Goal: Task Accomplishment & Management: Use online tool/utility

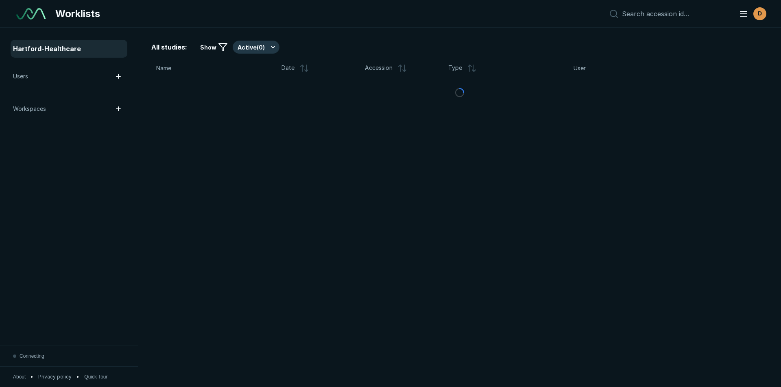
scroll to position [2646, 4557]
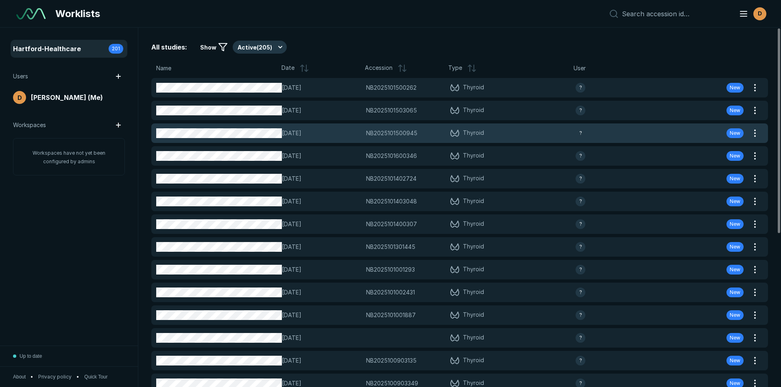
click at [386, 134] on span "NB2025101500945" at bounding box center [391, 133] width 51 height 9
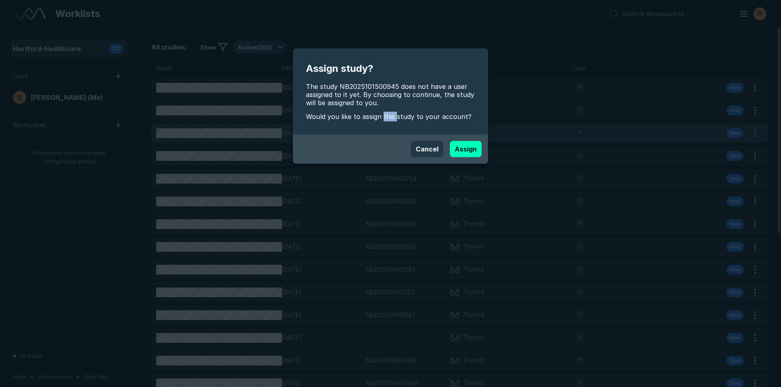
click at [386, 134] on div "Assign study? The study NB2025101500945 does not have a user assigned to it yet…" at bounding box center [390, 91] width 195 height 86
click at [464, 147] on button "Assign" at bounding box center [466, 149] width 32 height 16
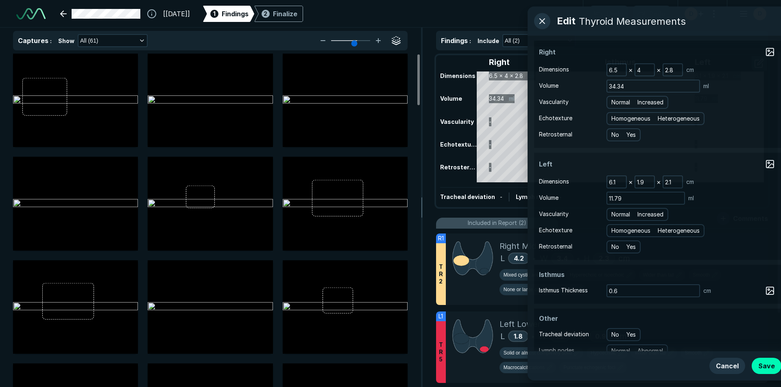
scroll to position [2646, 4557]
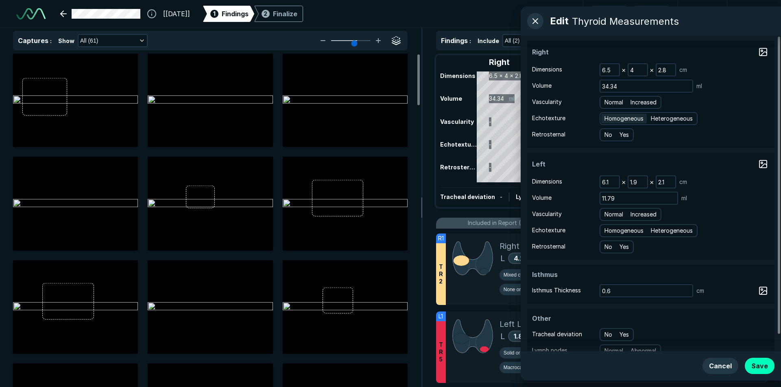
click at [634, 117] on span "Homogeneous" at bounding box center [623, 118] width 39 height 9
click at [608, 117] on input "Homogeneous" at bounding box center [605, 117] width 5 height 5
radio input "true"
click at [617, 104] on span "Normal" at bounding box center [613, 102] width 19 height 9
click at [608, 104] on input "Normal" at bounding box center [605, 101] width 5 height 5
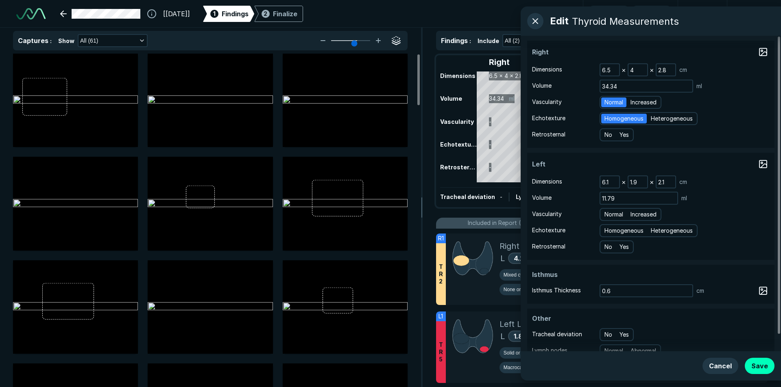
radio input "true"
click at [637, 230] on span "Homogeneous" at bounding box center [623, 230] width 39 height 9
click at [608, 230] on input "Homogeneous" at bounding box center [605, 229] width 5 height 5
radio input "true"
click at [620, 214] on span "Normal" at bounding box center [613, 214] width 19 height 9
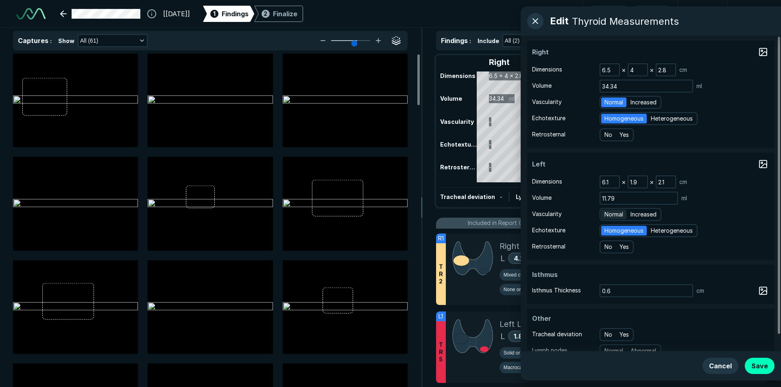
click at [608, 214] on input "Normal" at bounding box center [605, 213] width 5 height 5
radio input "true"
click at [755, 360] on button "Save" at bounding box center [759, 366] width 30 height 16
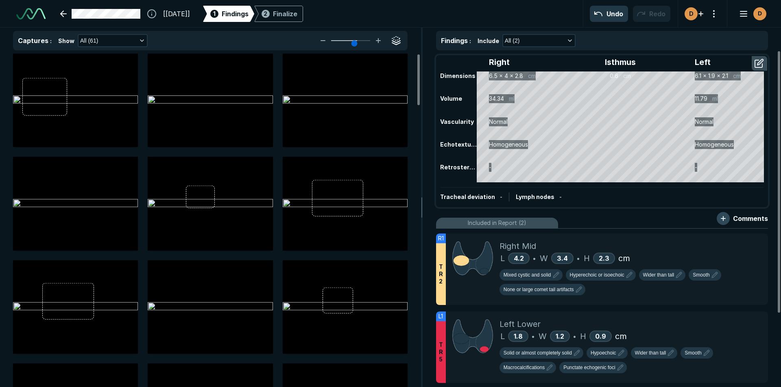
click at [726, 219] on button "button" at bounding box center [722, 218] width 13 height 13
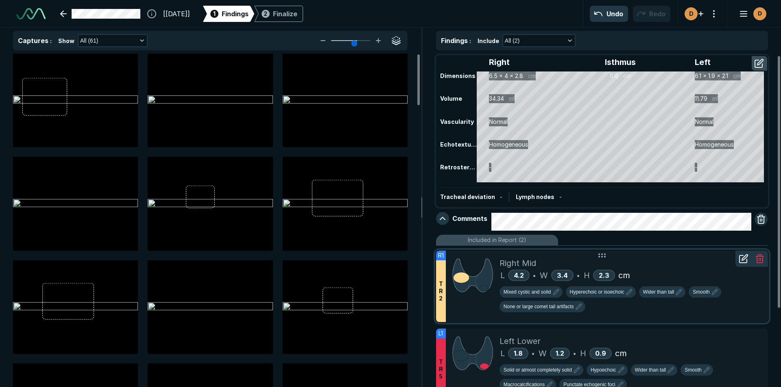
scroll to position [41, 0]
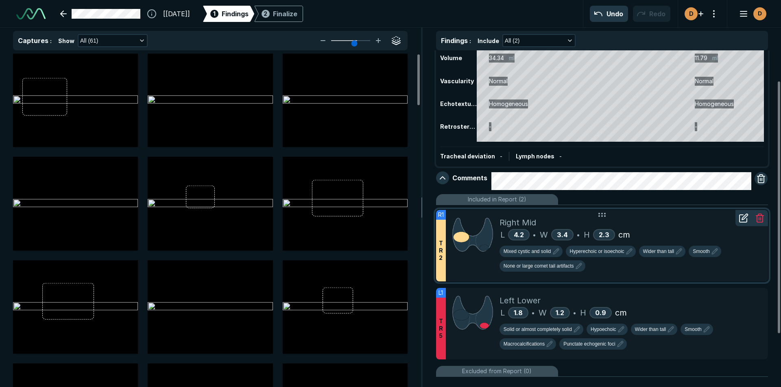
click at [748, 270] on div "Mixed cystic and solid Hyperechoic or isoechoic Wider than tall Smooth None or …" at bounding box center [630, 260] width 262 height 29
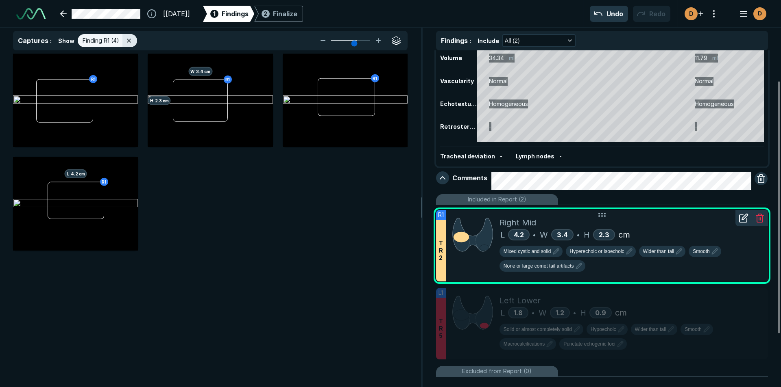
scroll to position [2458, 2806]
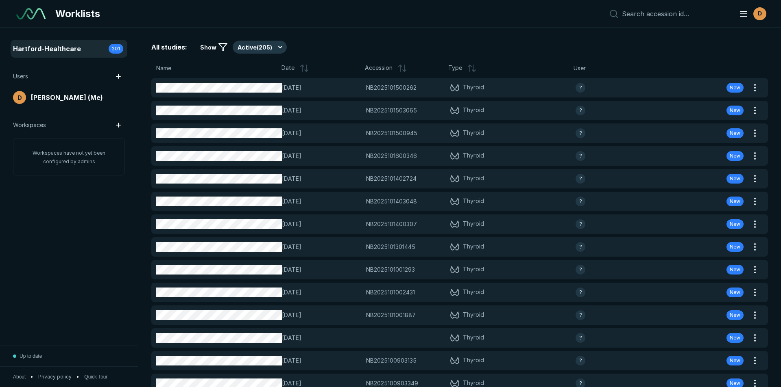
scroll to position [2646, 4557]
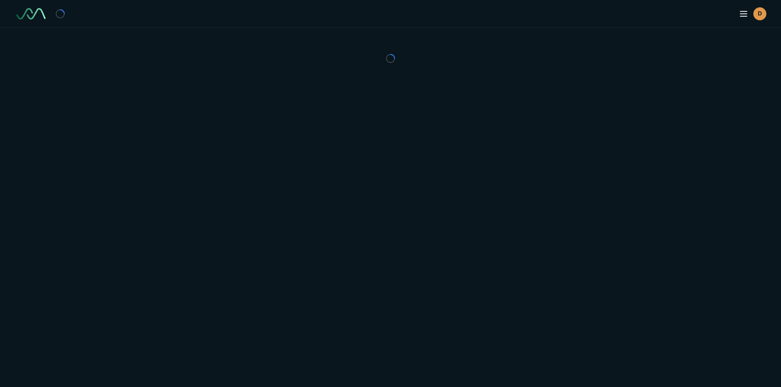
click at [191, 135] on div "D" at bounding box center [390, 193] width 781 height 387
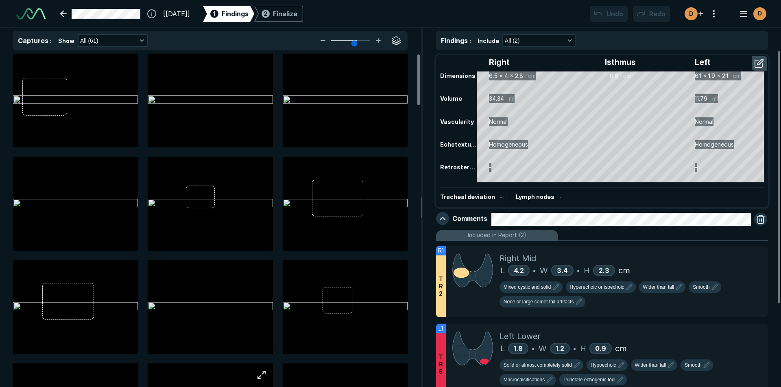
scroll to position [2646, 4557]
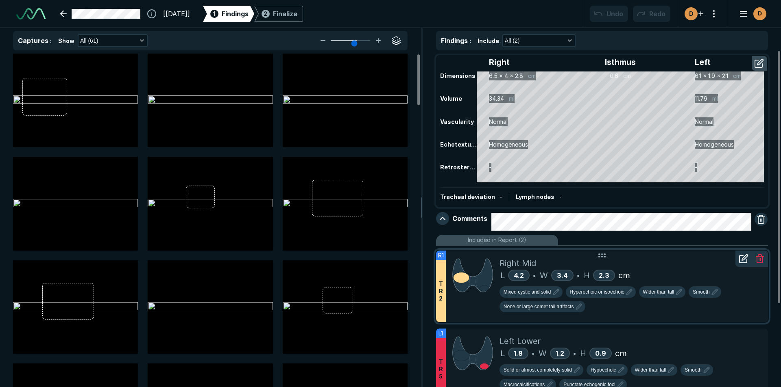
type textarea "x"
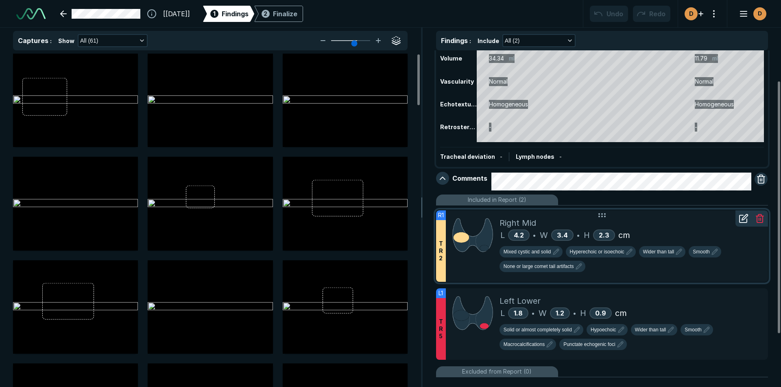
scroll to position [41, 0]
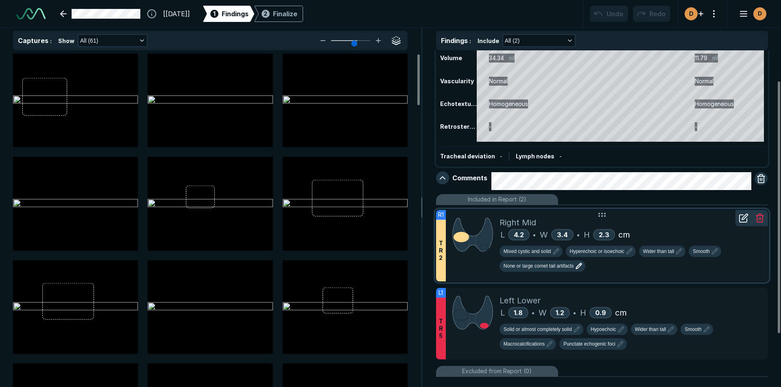
click at [520, 271] on button "None or large comet tail artifacts" at bounding box center [542, 266] width 86 height 11
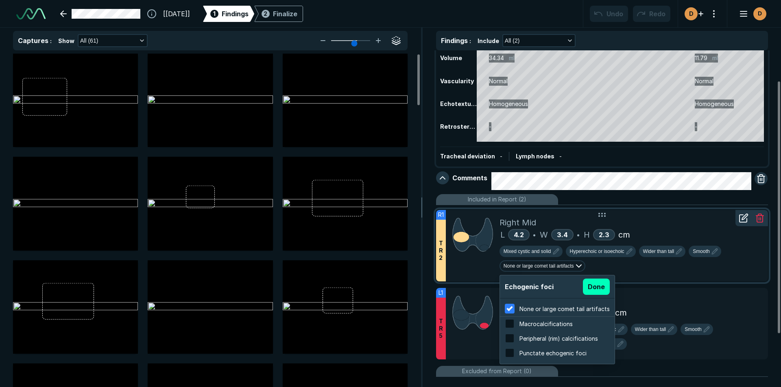
scroll to position [1307, 1550]
click at [510, 322] on input "checkbox" at bounding box center [509, 324] width 10 height 10
checkbox input "true"
checkbox input "false"
click at [587, 288] on button "Done" at bounding box center [596, 287] width 27 height 16
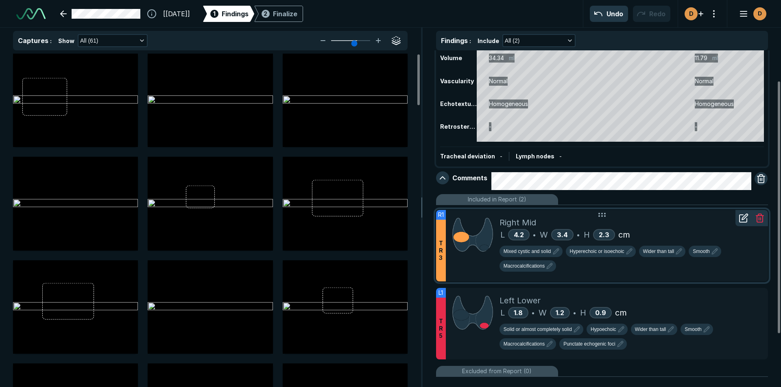
click at [744, 220] on icon at bounding box center [743, 218] width 10 height 10
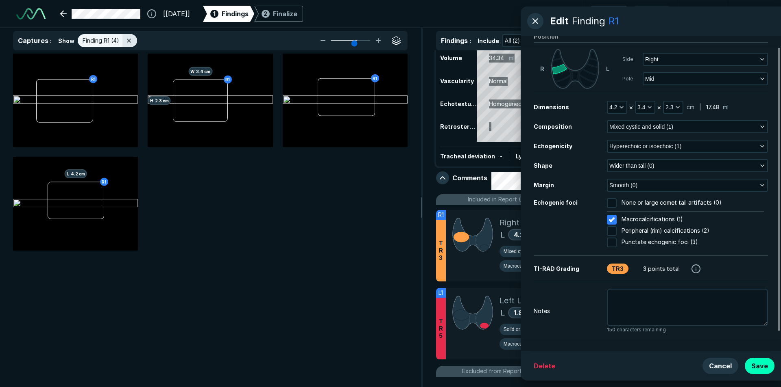
scroll to position [35, 0]
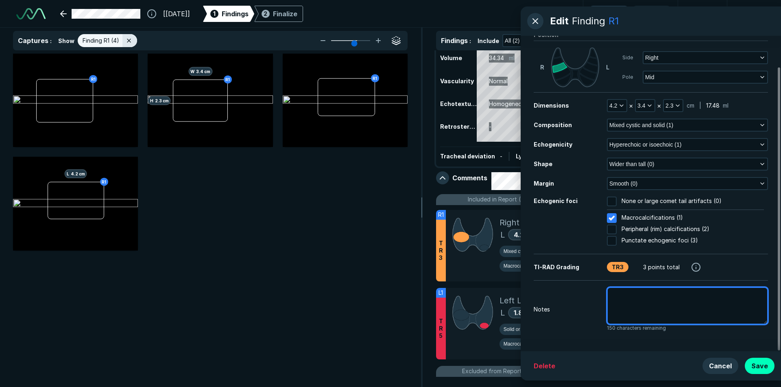
click at [620, 298] on textarea at bounding box center [687, 305] width 161 height 37
type textarea "x"
type textarea "R"
type textarea "x"
type textarea "Ri"
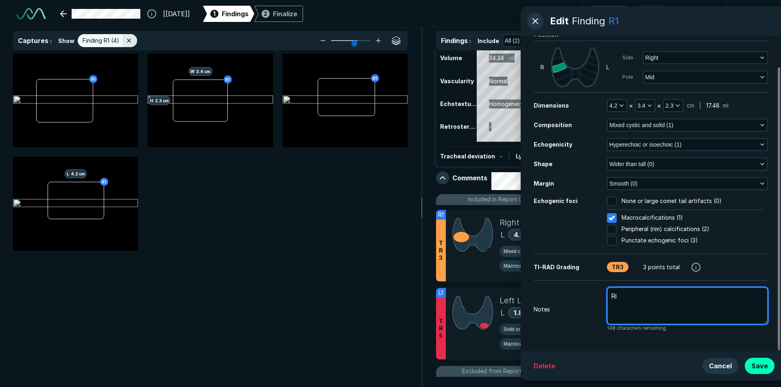
type textarea "x"
type textarea "Rig"
type textarea "x"
type textarea "Righ"
type textarea "x"
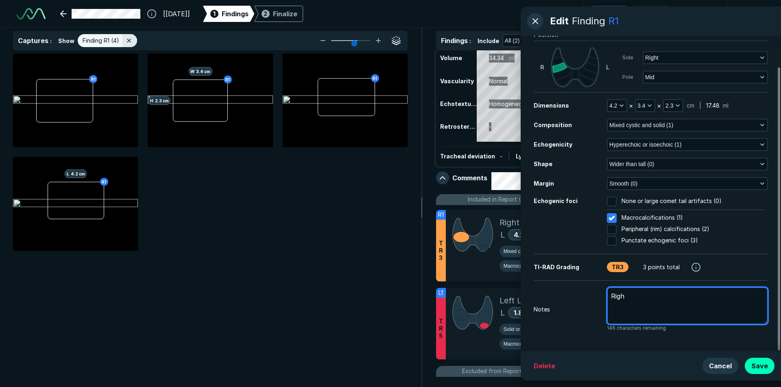
type textarea "Right"
type textarea "x"
type textarea "Right"
type textarea "x"
type textarea "Right t"
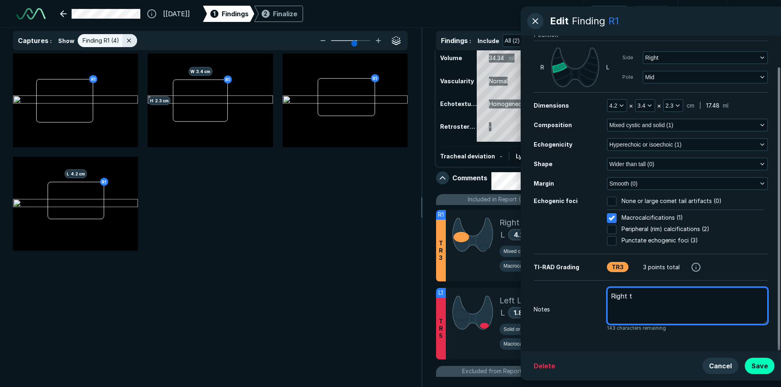
type textarea "x"
type textarea "Right th"
type textarea "x"
type textarea "Right thy"
type textarea "x"
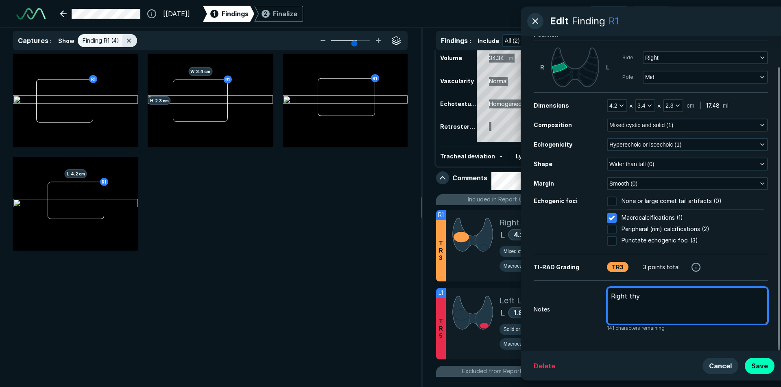
type textarea "Right thyr"
type textarea "x"
type textarea "Right thyro"
type textarea "x"
type textarea "Right thyroi"
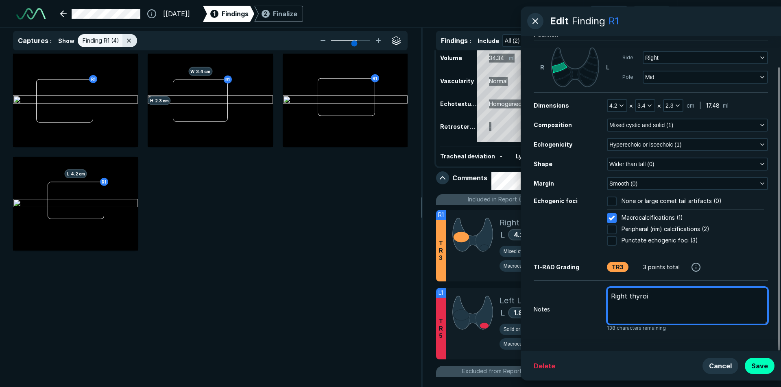
type textarea "x"
type textarea "Right thyroid"
type textarea "x"
type textarea "Right thyroid"
type textarea "x"
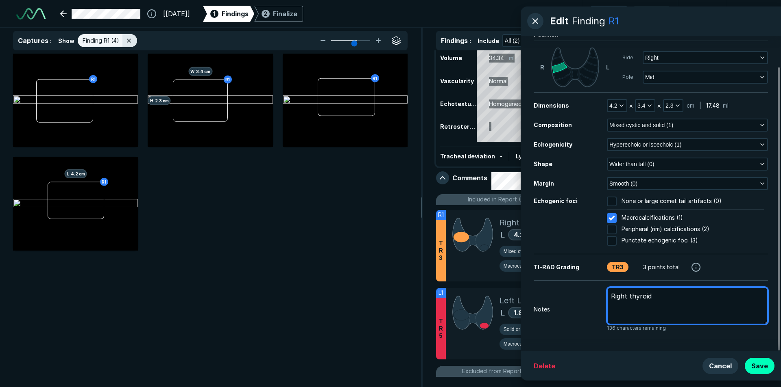
type textarea "Right thyroid m"
type textarea "x"
type textarea "Right thyroid mi"
type textarea "x"
type textarea "Right thyroid mid"
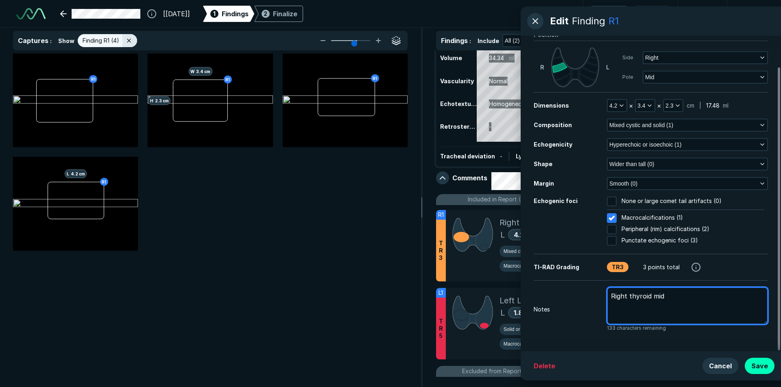
type textarea "x"
type textarea "Right thyroid mid"
type textarea "x"
type textarea "Right thyroid mid n"
type textarea "x"
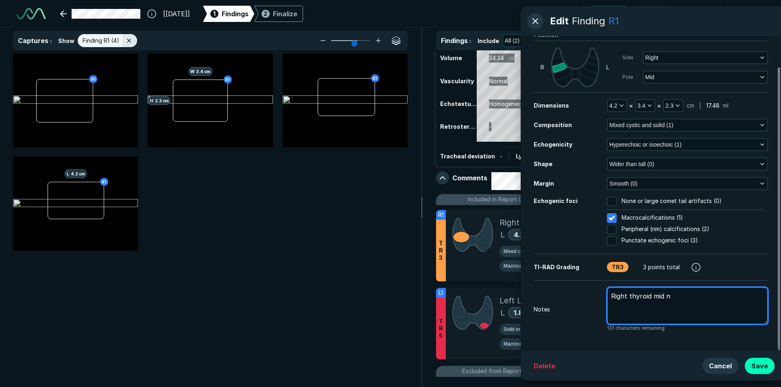
type textarea "Right thyroid mid no"
type textarea "x"
type textarea "Right thyroid mid nod"
type textarea "x"
type textarea "Right thyroid mid nodu"
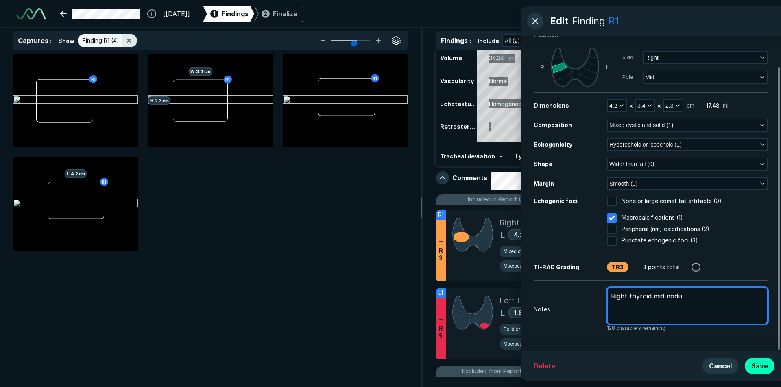
type textarea "x"
type textarea "Right thyroid mid nodul"
type textarea "x"
type textarea "Right thyroid mid [MEDICAL_DATA]"
type textarea "x"
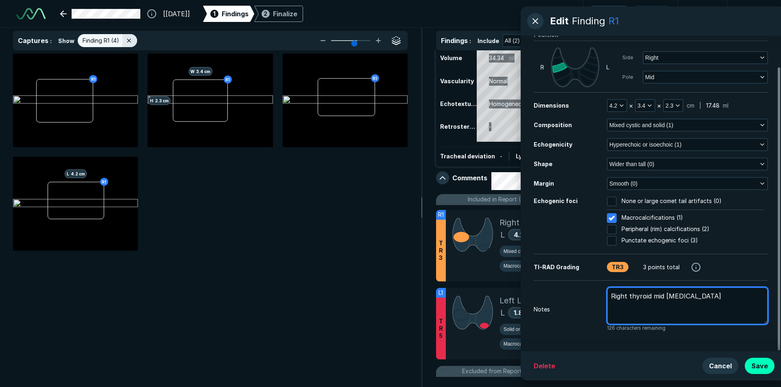
type textarea "Right thyroid mid [MEDICAL_DATA]"
type textarea "x"
type textarea "Right thyroid mid [MEDICAL_DATA] #"
type textarea "x"
type textarea "Right thyroid mid [MEDICAL_DATA] #1"
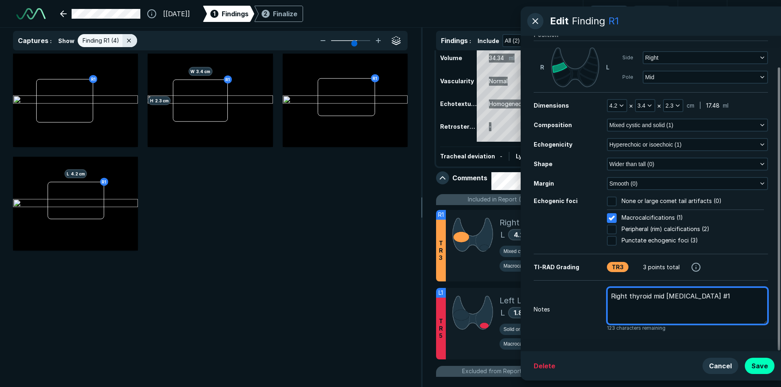
type textarea "x"
type textarea "Right thyroid mid [MEDICAL_DATA] #1,"
type textarea "x"
type textarea "Right thyroid mid [MEDICAL_DATA] #1,"
type textarea "x"
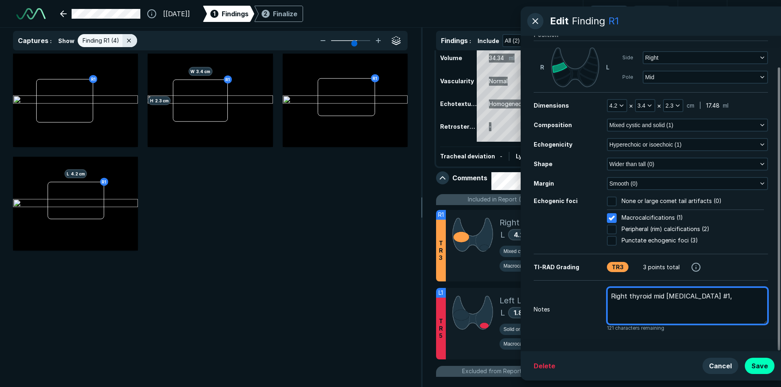
type textarea "Right thyroid mid [MEDICAL_DATA] #1, p"
type textarea "x"
type textarea "Right thyroid mid [MEDICAL_DATA] #1, pr"
type textarea "x"
type textarea "Right thyroid mid [MEDICAL_DATA] #1, pri"
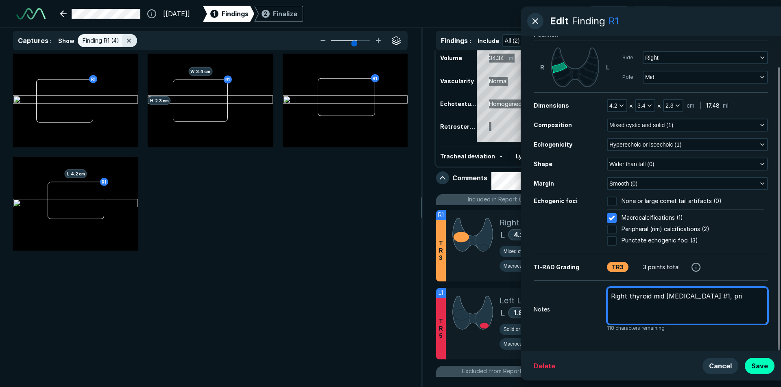
type textarea "x"
type textarea "Right thyroid mid [MEDICAL_DATA] #1, prio"
type textarea "x"
type textarea "Right thyroid mid [MEDICAL_DATA] #1, prior"
type textarea "x"
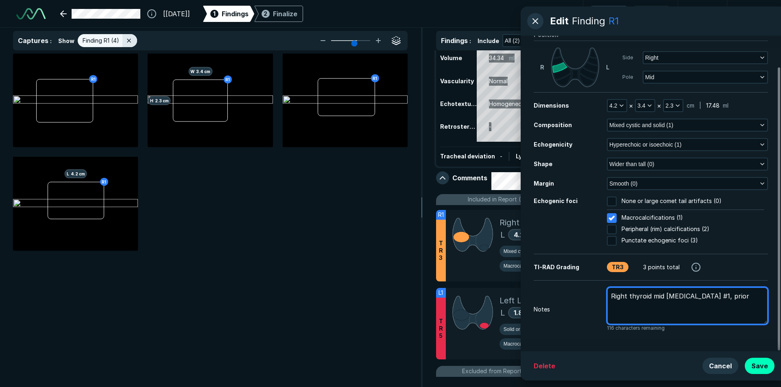
type textarea "Right thyroid mid [MEDICAL_DATA] #1, prior"
type textarea "x"
type textarea "Right thyroid mid [MEDICAL_DATA] #1, prior m"
type textarea "x"
type textarea "Right thyroid mid [MEDICAL_DATA] #1, prior me"
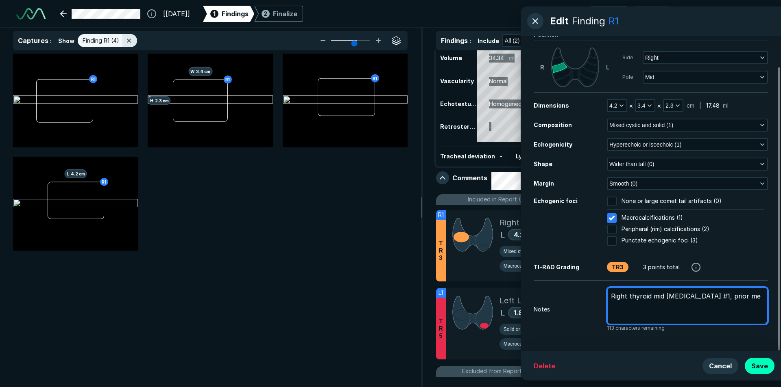
type textarea "x"
type textarea "Right thyroid mid [MEDICAL_DATA] #1, prior mea"
type textarea "x"
type textarea "Right thyroid mid [MEDICAL_DATA] #1, prior meas"
type textarea "x"
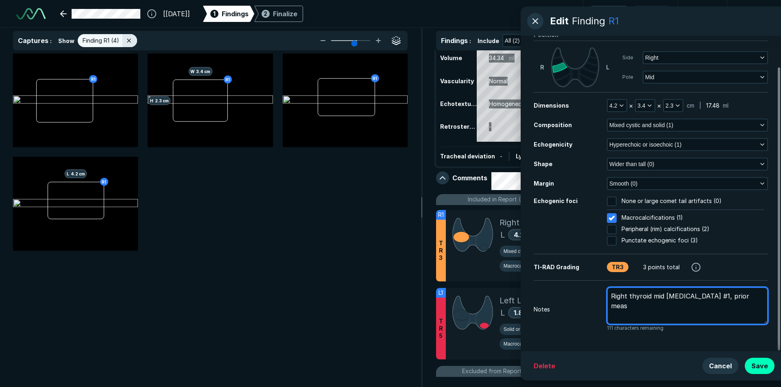
type textarea "Right thyroid mid [MEDICAL_DATA] #1, prior measu"
type textarea "x"
type textarea "Right thyroid mid [MEDICAL_DATA] #1, prior measur"
type textarea "x"
type textarea "Right thyroid mid [MEDICAL_DATA] #1, prior measur:"
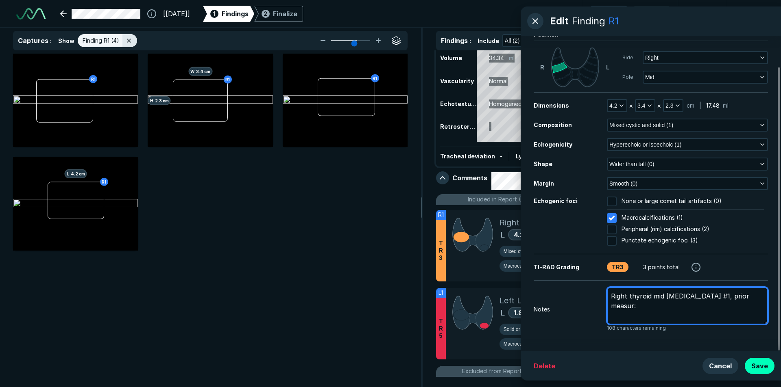
type textarea "x"
type textarea "Right thyroid mid [MEDICAL_DATA] #1, prior measur:4"
type textarea "x"
type textarea "Right thyroid mid [MEDICAL_DATA] #1, prior measur:4."
type textarea "x"
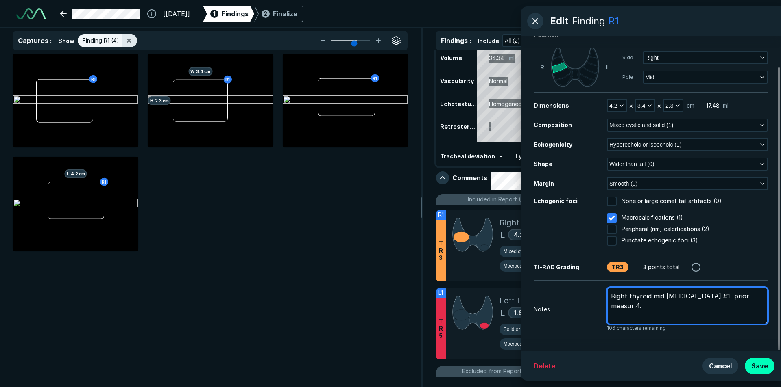
type textarea "Right thyroid mid [MEDICAL_DATA] #1, prior measur:4.2"
type textarea "x"
type textarea "Right thyroid mid [MEDICAL_DATA] #1, prior measur:4.2x"
type textarea "x"
type textarea "Right thyroid mid [MEDICAL_DATA] #1, prior measur:4.2x3"
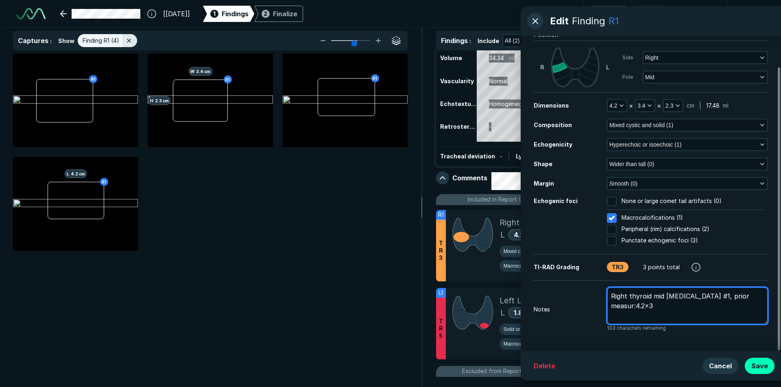
type textarea "x"
type textarea "Right thyroid mid [MEDICAL_DATA] #1, prior measur:4.2x3."
type textarea "x"
type textarea "Right thyroid mid [MEDICAL_DATA] #1, prior measur:4.2x3.4"
type textarea "x"
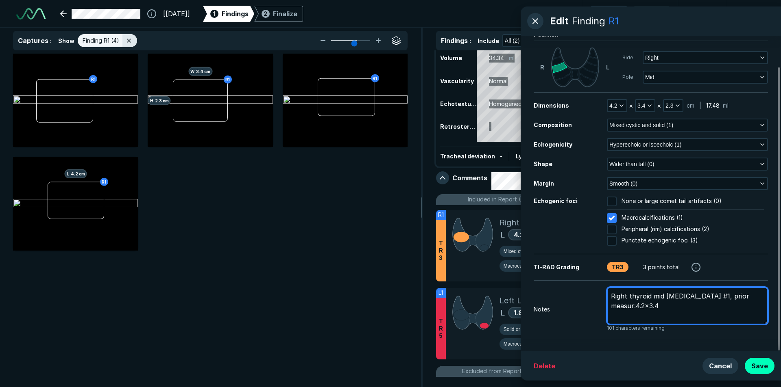
type textarea "Right thyroid mid [MEDICAL_DATA] #1, prior measur:4.2x3.4x"
type textarea "x"
type textarea "Right thyroid mid [MEDICAL_DATA] #1, prior measur:4.2x3.4x2"
type textarea "x"
type textarea "Right thyroid mid [MEDICAL_DATA] #1, prior measur:4.2x3.4x2."
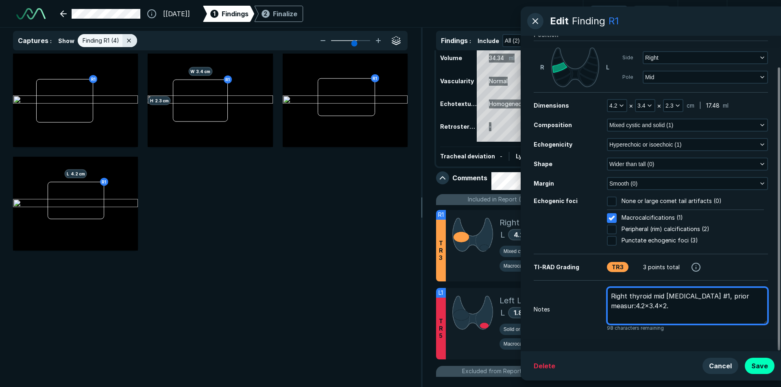
type textarea "x"
type textarea "Right thyroid mid [MEDICAL_DATA] #1, prior measur:4.2x3.4x2.3"
type textarea "x"
type textarea "Right thyroid mid [MEDICAL_DATA] #1, prior measur:4.2x3.4x2.3c"
type textarea "x"
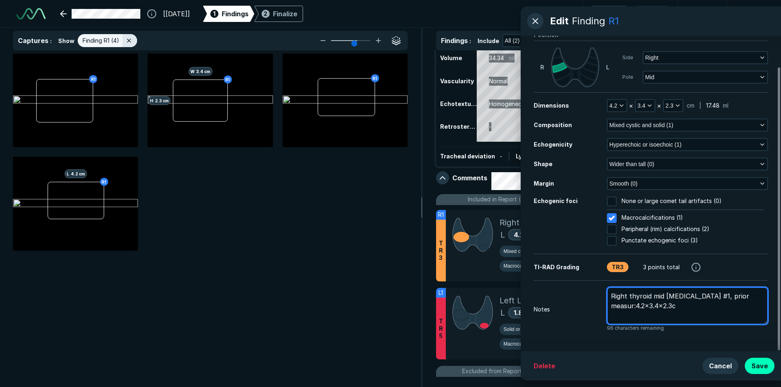
type textarea "Right thyroid mid [MEDICAL_DATA] #1, prior measur:4.2x3.4x2.3cm"
type textarea "x"
type textarea "Right thyroid mid [MEDICAL_DATA] #1, prior measur:4.2x3.4x2.3cm"
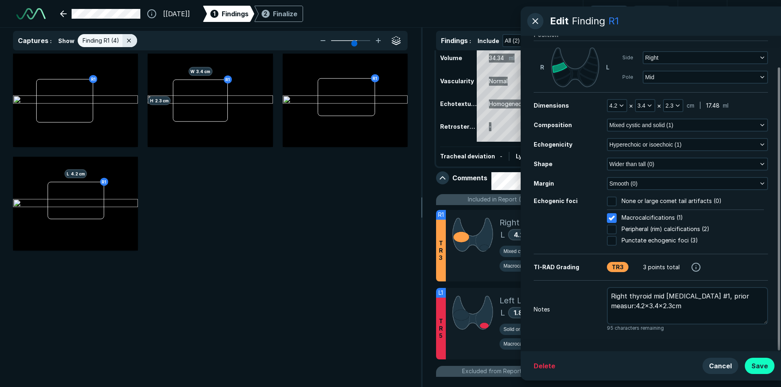
click at [765, 364] on button "Save" at bounding box center [759, 366] width 30 height 16
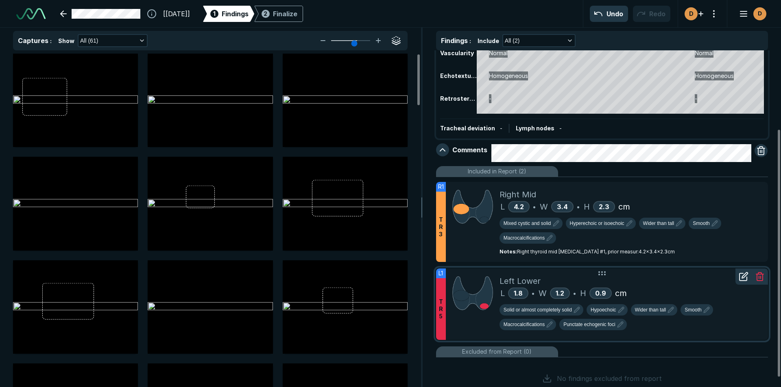
scroll to position [120, 0]
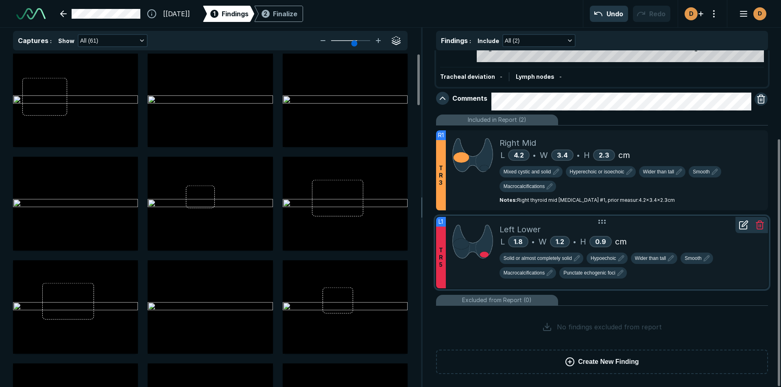
click at [674, 237] on div "L 1.8 • W 1.2 • H 0.9 cm" at bounding box center [630, 242] width 262 height 12
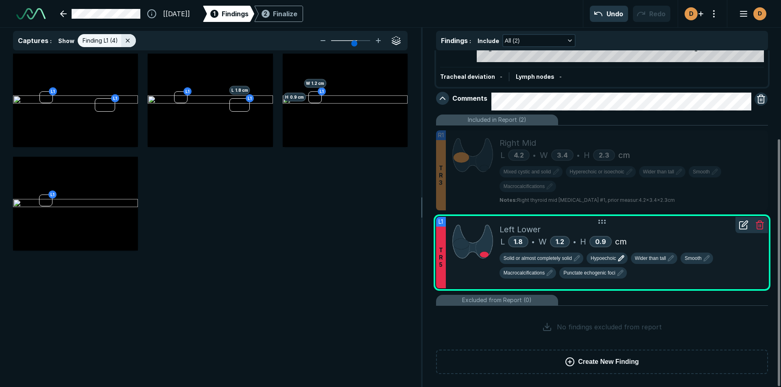
scroll to position [2458, 2806]
click at [744, 227] on icon at bounding box center [743, 225] width 10 height 10
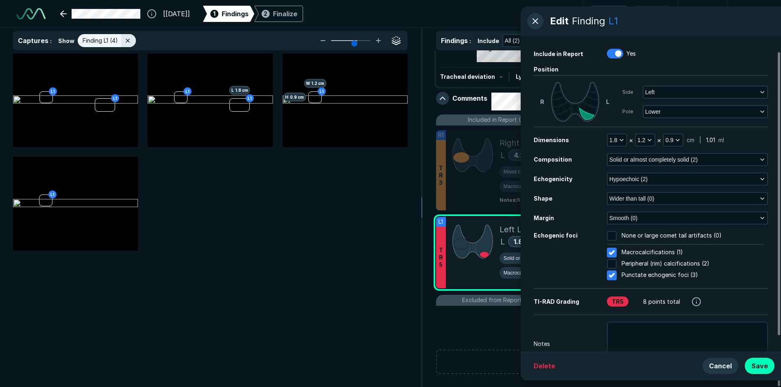
scroll to position [35, 0]
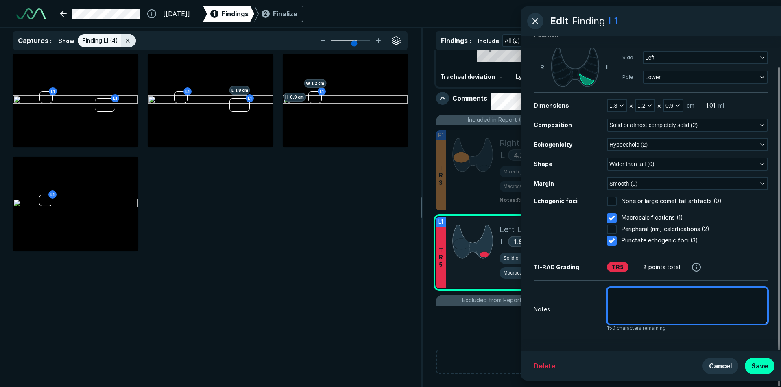
click at [613, 299] on textarea at bounding box center [687, 305] width 161 height 37
type textarea "x"
type textarea "L"
type textarea "x"
type textarea "Le"
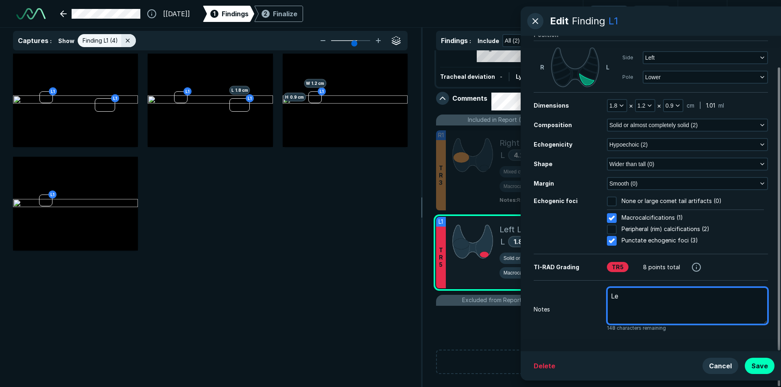
type textarea "x"
type textarea "Lef"
type textarea "x"
type textarea "Left"
type textarea "x"
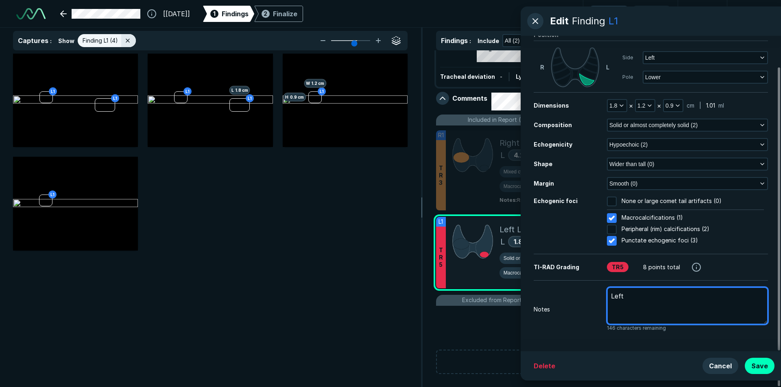
type textarea "Left"
type textarea "x"
type textarea "Left t"
type textarea "x"
type textarea "Left th"
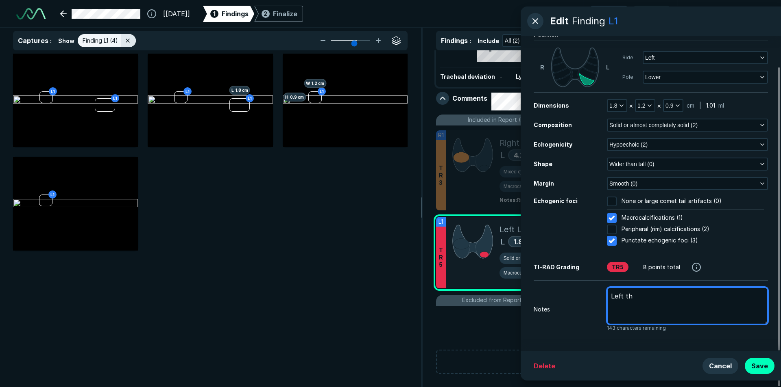
type textarea "x"
type textarea "Left thy"
type textarea "x"
type textarea "Left thyr"
type textarea "x"
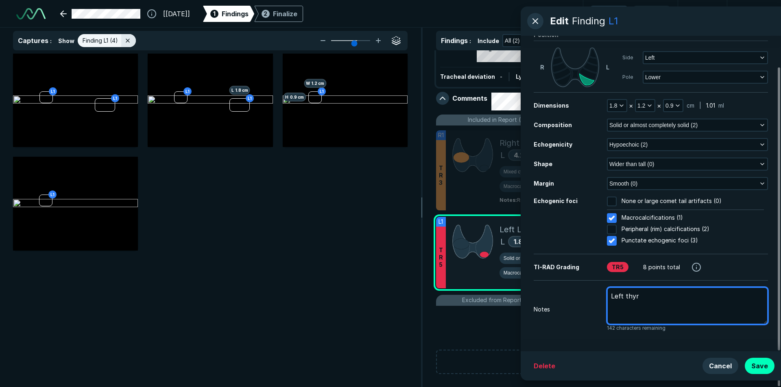
type textarea "Left thyro"
type textarea "x"
type textarea "Left thyroi"
type textarea "x"
type textarea "Left thyroid"
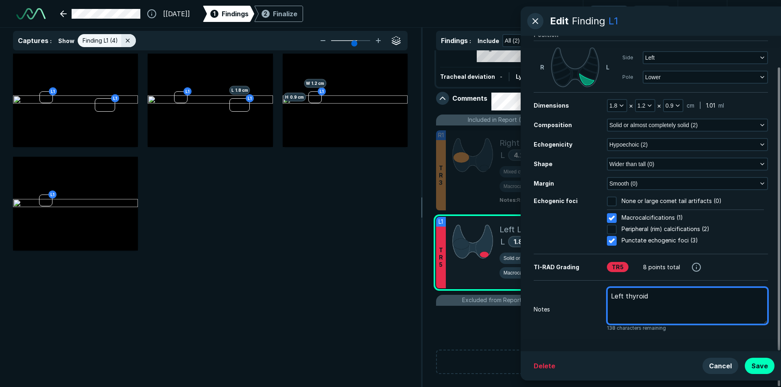
type textarea "x"
type textarea "Left thyroid"
type textarea "x"
type textarea "Left thyroid i"
type textarea "x"
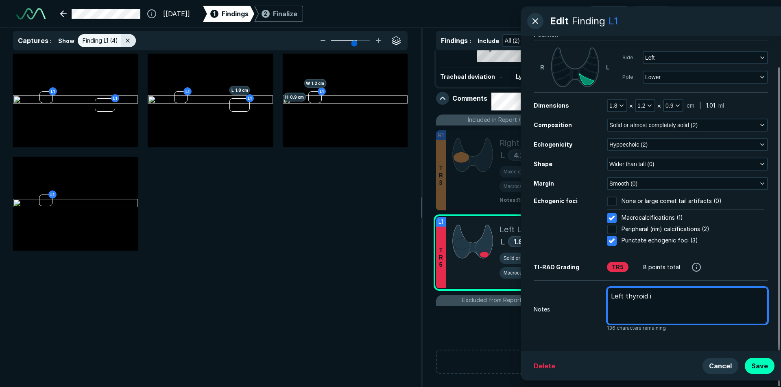
type textarea "Left thyroid"
type textarea "x"
type textarea "Left thyroid l"
type textarea "x"
type textarea "Left thyroid lo"
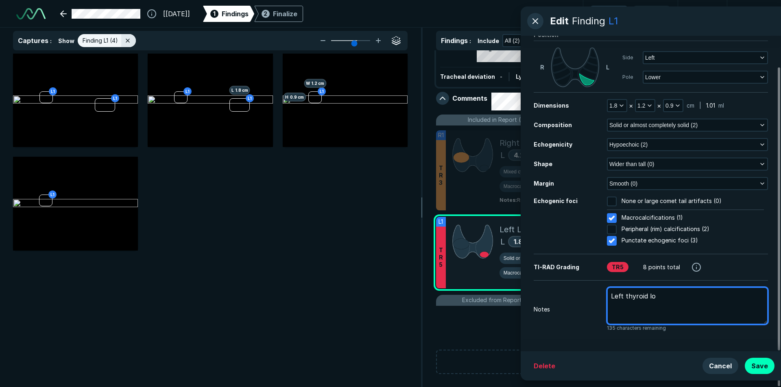
type textarea "x"
type textarea "Left thyroid low"
type textarea "x"
type textarea "Left thyroid [PERSON_NAME]"
type textarea "x"
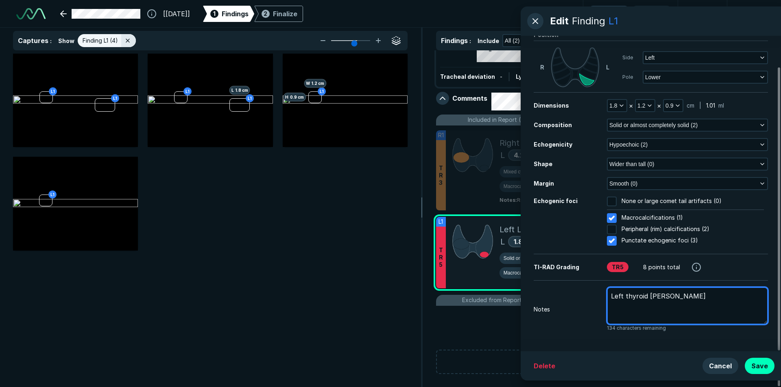
type textarea "Left thyroid lower"
type textarea "x"
type textarea "Left thyroid lower"
type textarea "x"
type textarea "Left thyroid lower n"
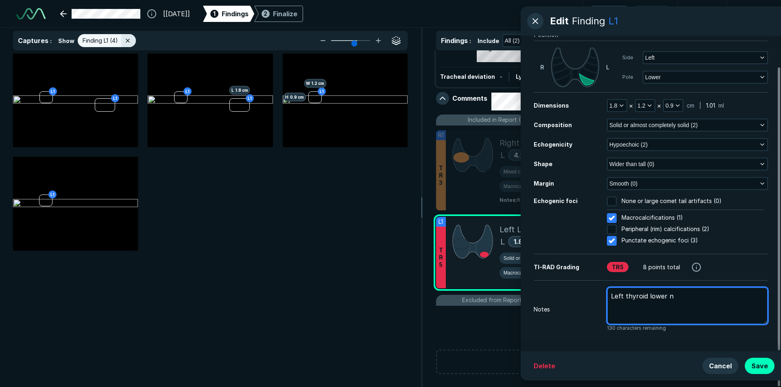
type textarea "x"
type textarea "Left thyroid lower no"
type textarea "x"
type textarea "Left thyroid lower nod"
type textarea "x"
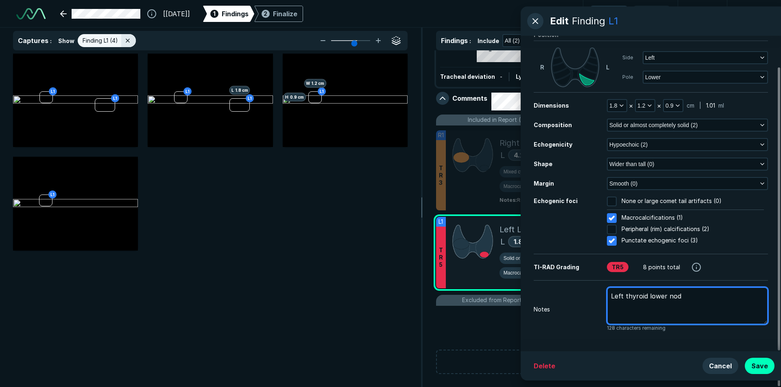
type textarea "Left thyroid lower nodu"
type textarea "x"
type textarea "Left thyroid lower nodul"
type textarea "x"
type textarea "Left thyroid lower [MEDICAL_DATA]"
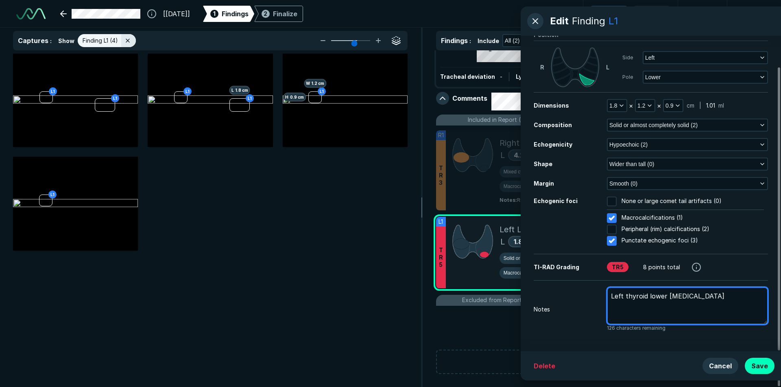
type textarea "x"
type textarea "Left thyroid lower [MEDICAL_DATA]"
type textarea "x"
type textarea "Left thyroid lower [MEDICAL_DATA] #"
type textarea "x"
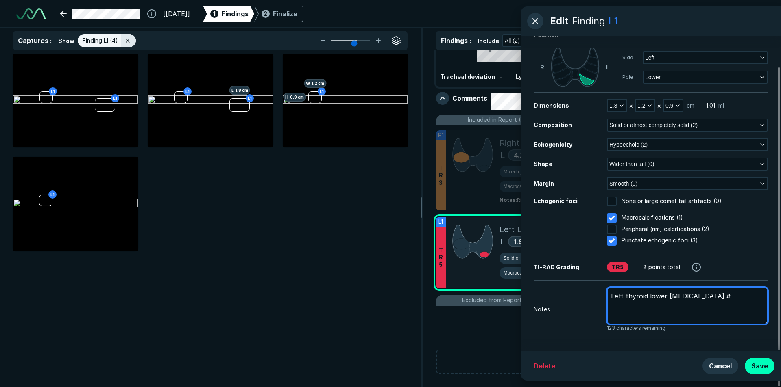
type textarea "Left thyroid lower [MEDICAL_DATA] #@"
type textarea "x"
type textarea "Left thyroid lower [MEDICAL_DATA] #"
type textarea "x"
type textarea "Left thyroid lower [MEDICAL_DATA] #2"
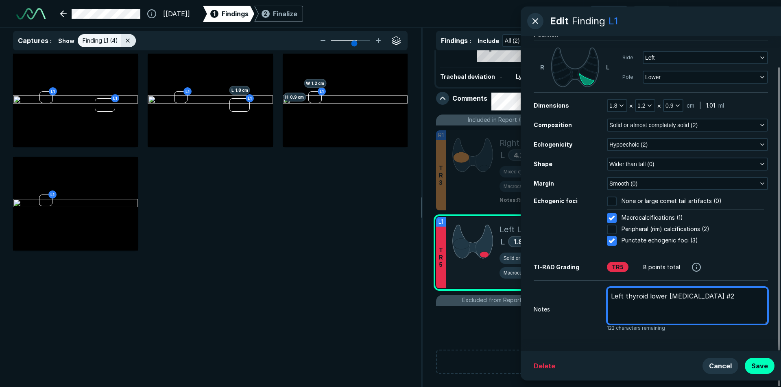
type textarea "x"
type textarea "Left thyroid lower [MEDICAL_DATA] #2,"
type textarea "x"
type textarea "Left thyroid lower [MEDICAL_DATA] #2,"
type textarea "x"
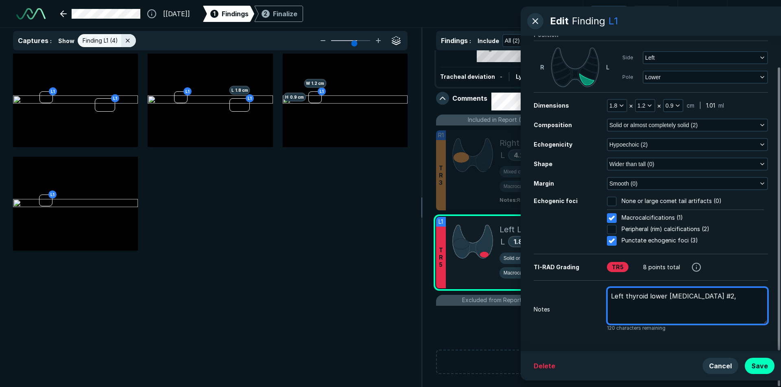
type textarea "Left thyroid lower [MEDICAL_DATA] #2, p"
type textarea "x"
type textarea "Left thyroid lower [MEDICAL_DATA] #2, pr"
type textarea "x"
type textarea "Left thyroid lower [MEDICAL_DATA] #2, pri"
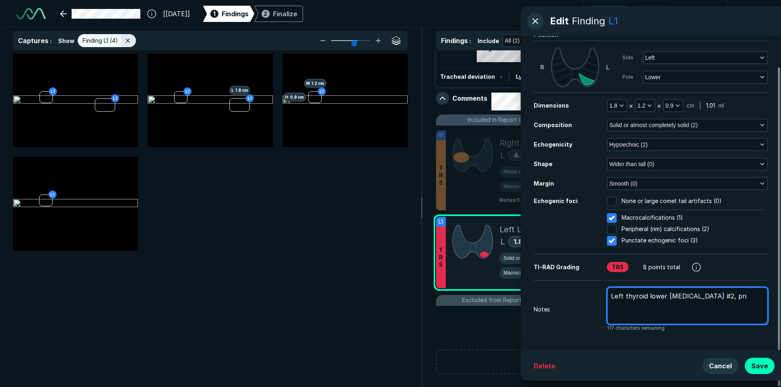
type textarea "x"
type textarea "Left thyroid lower [MEDICAL_DATA] #2, prio"
type textarea "x"
type textarea "Left thyroid lower [MEDICAL_DATA] #2, prior"
type textarea "x"
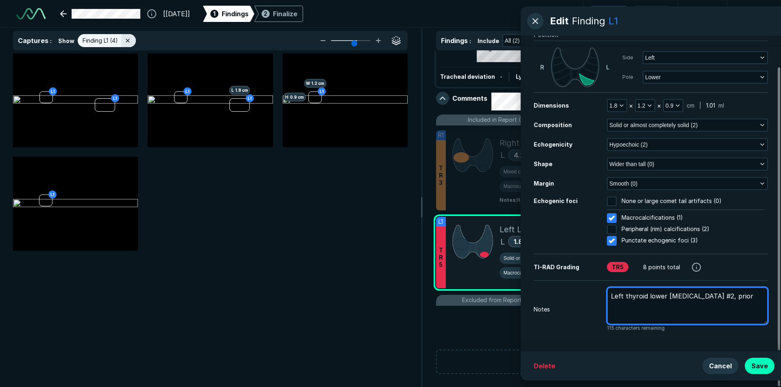
type textarea "Left thyroid lower [MEDICAL_DATA] #2, prior"
type textarea "x"
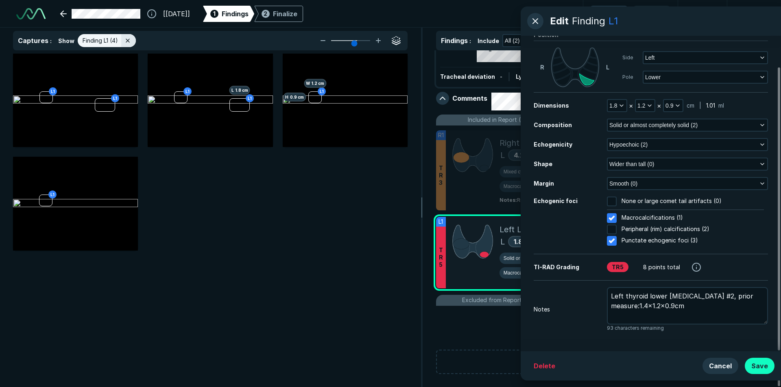
drag, startPoint x: 756, startPoint y: 370, endPoint x: 766, endPoint y: 365, distance: 11.1
click at [756, 369] on button "Save" at bounding box center [759, 366] width 30 height 16
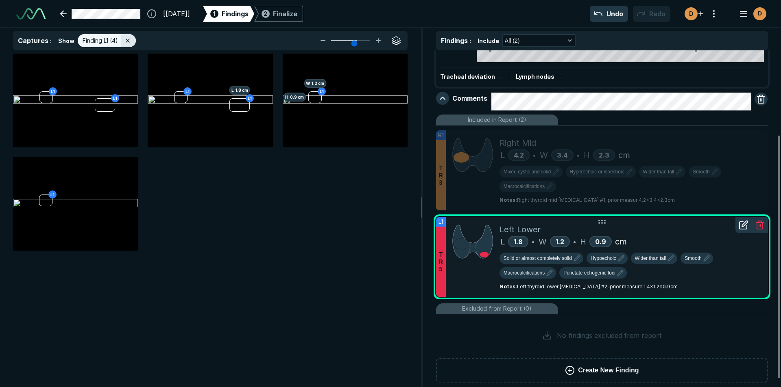
scroll to position [0, 0]
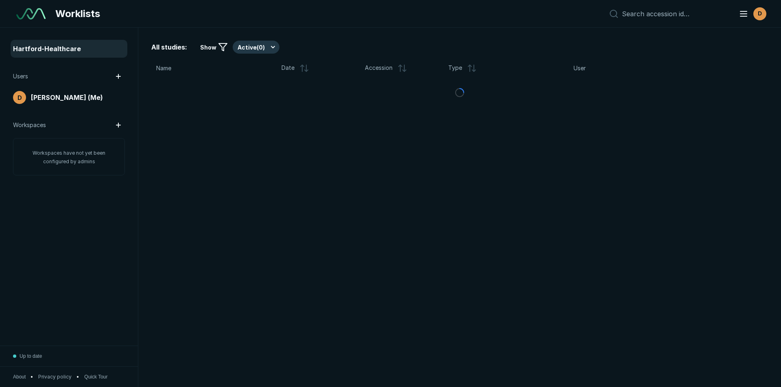
scroll to position [2516, 3805]
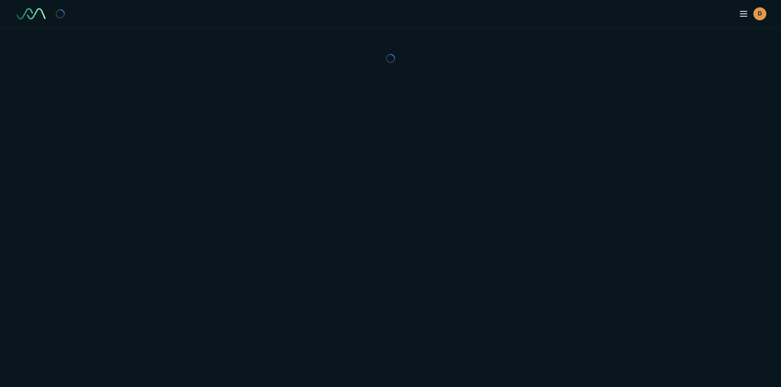
click at [215, 135] on div "D" at bounding box center [390, 193] width 781 height 387
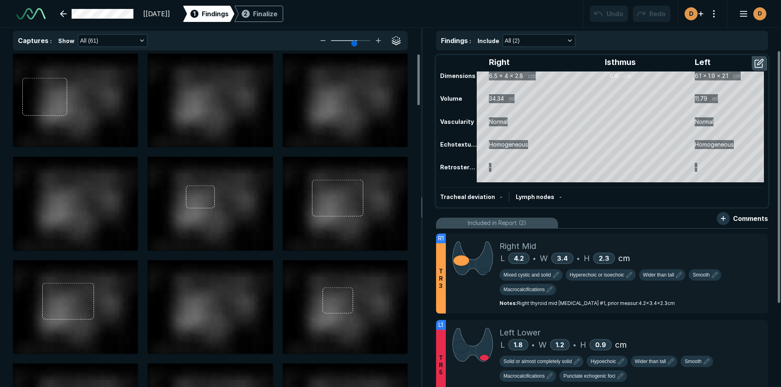
scroll to position [2646, 4557]
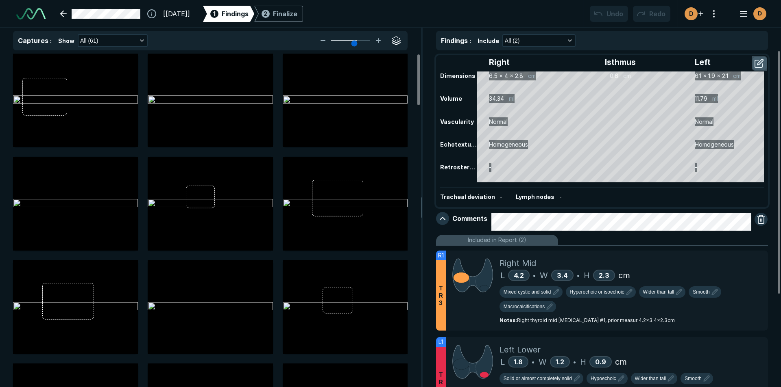
click at [760, 61] on button "button" at bounding box center [759, 63] width 15 height 13
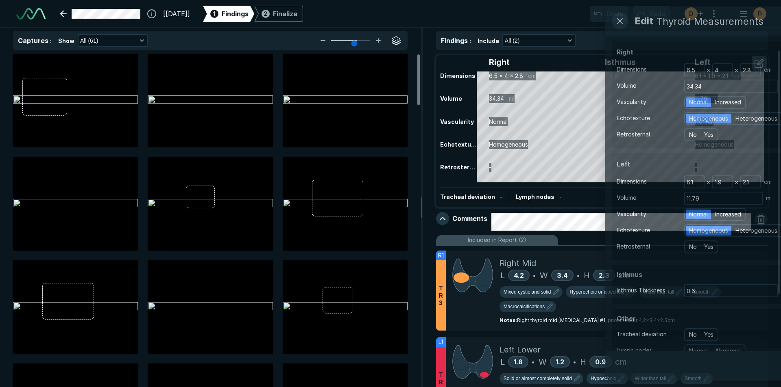
scroll to position [2449, 2216]
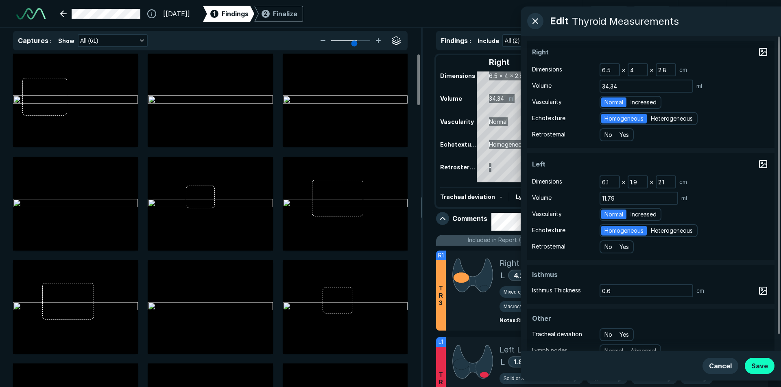
click at [763, 366] on button "Save" at bounding box center [759, 366] width 30 height 16
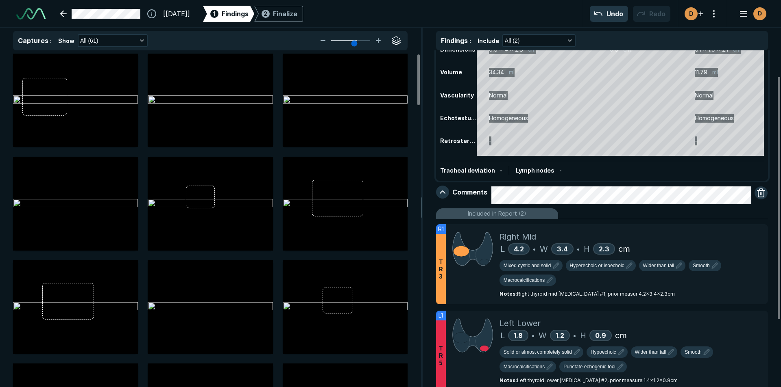
scroll to position [41, 0]
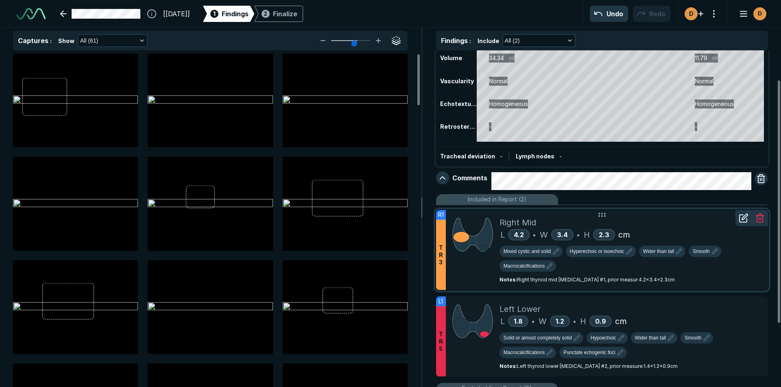
click at [685, 225] on div "Right Mid" at bounding box center [630, 223] width 262 height 12
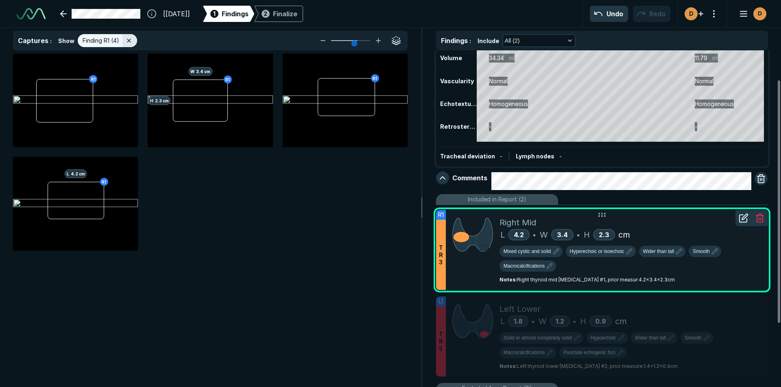
scroll to position [2458, 2806]
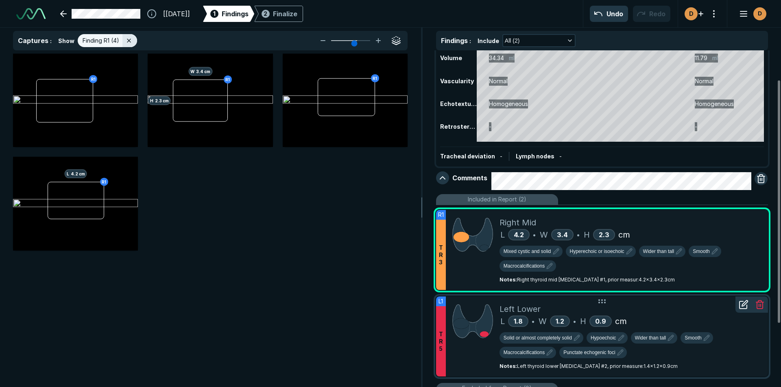
type textarea "x"
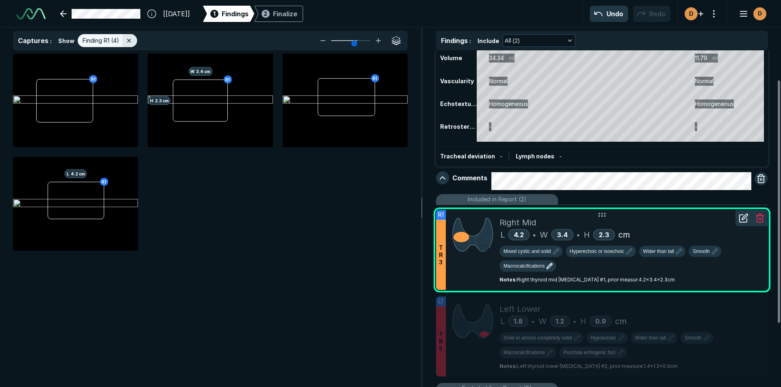
click at [513, 268] on span "Macrocalcifications" at bounding box center [523, 266] width 41 height 7
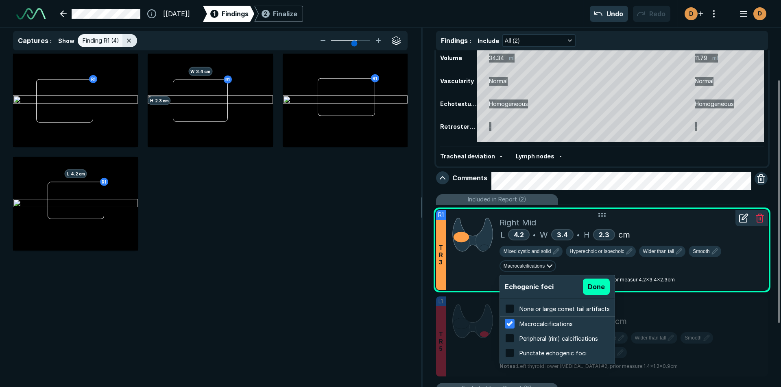
scroll to position [1307, 1550]
click at [512, 355] on input "checkbox" at bounding box center [509, 353] width 10 height 10
checkbox input "true"
click at [597, 288] on button "Done" at bounding box center [596, 287] width 27 height 16
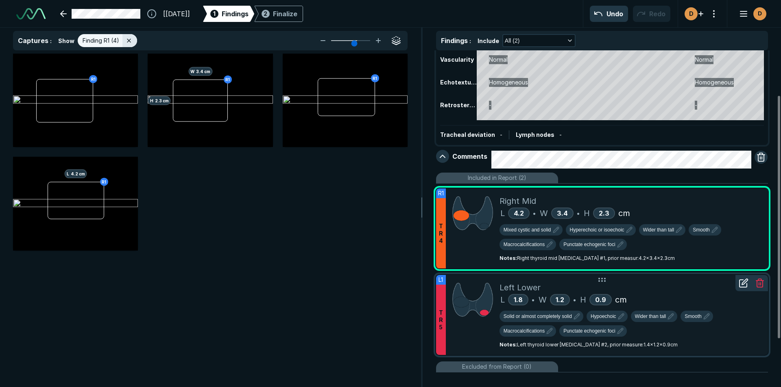
scroll to position [81, 0]
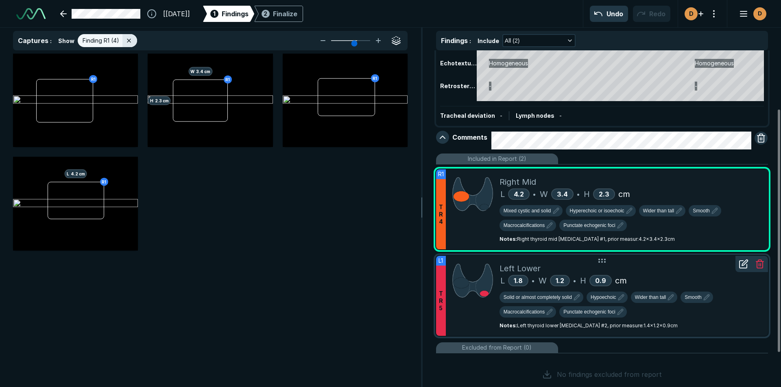
click at [699, 318] on div "Solid or almost completely solid Hypoechoic Wider than tall Smooth Macrocalcifi…" at bounding box center [630, 306] width 262 height 29
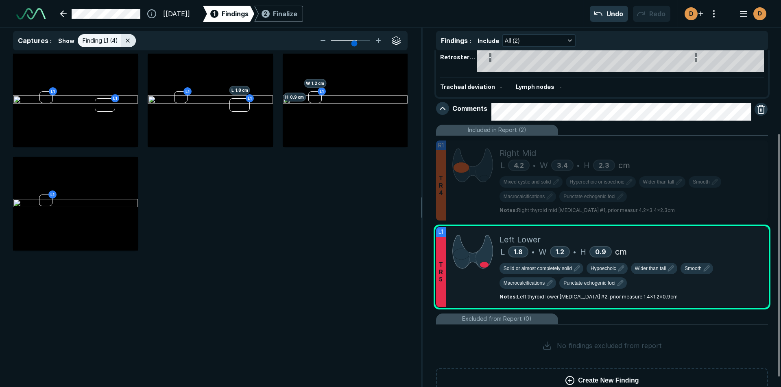
scroll to position [129, 0]
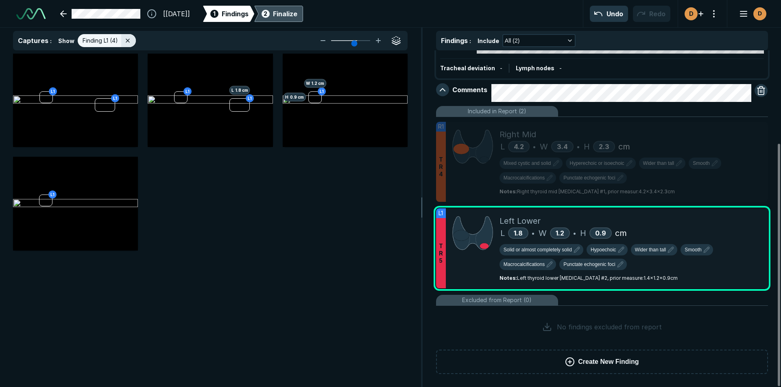
click at [297, 13] on div "Finalize" at bounding box center [285, 14] width 24 height 10
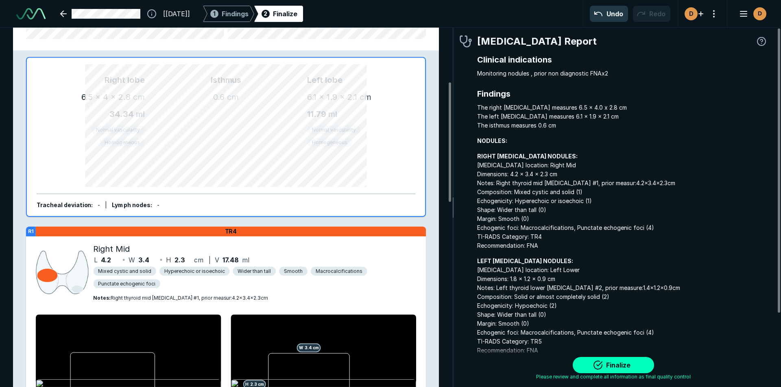
scroll to position [163, 0]
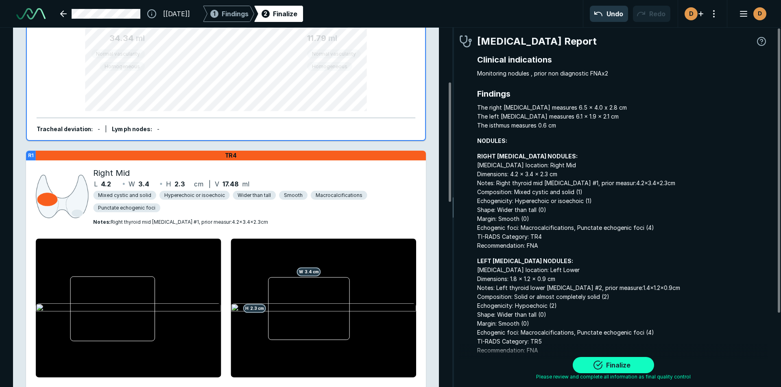
click at [622, 370] on button "Finalize" at bounding box center [612, 365] width 81 height 16
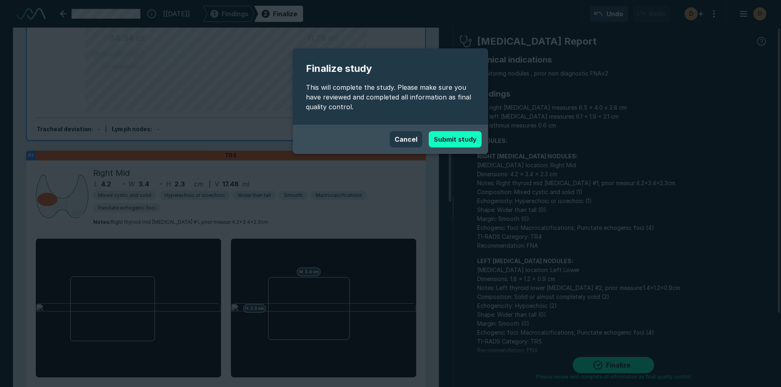
click at [448, 136] on button "Submit study" at bounding box center [454, 139] width 53 height 16
type textarea "x"
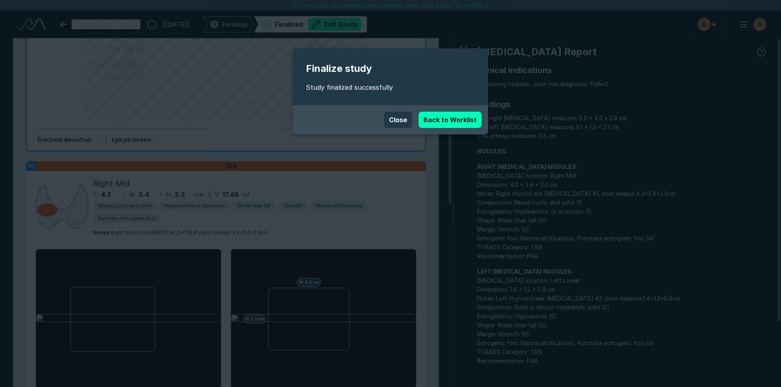
scroll to position [2599, 4557]
click at [442, 119] on link "Back to Worklist" at bounding box center [449, 120] width 63 height 16
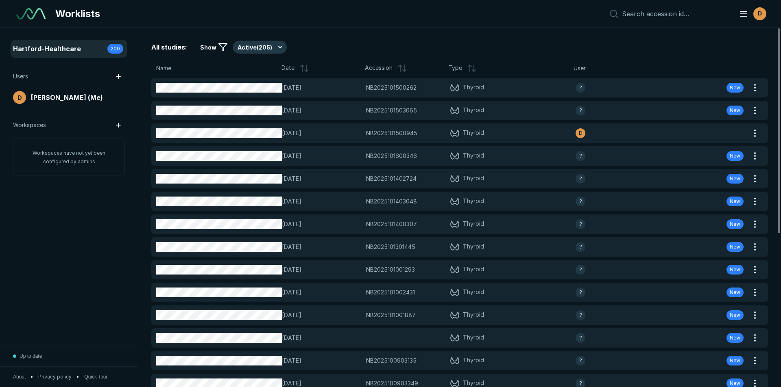
scroll to position [2516, 3805]
